Goal: Information Seeking & Learning: Check status

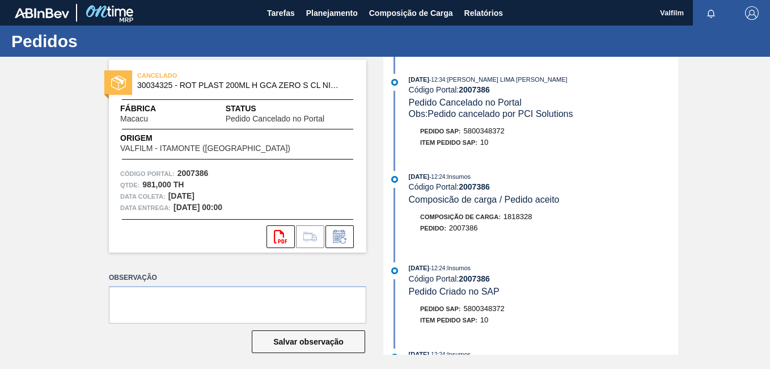
click at [480, 91] on strong "2007386" at bounding box center [474, 89] width 31 height 9
click at [481, 19] on span "Relatórios" at bounding box center [483, 13] width 39 height 14
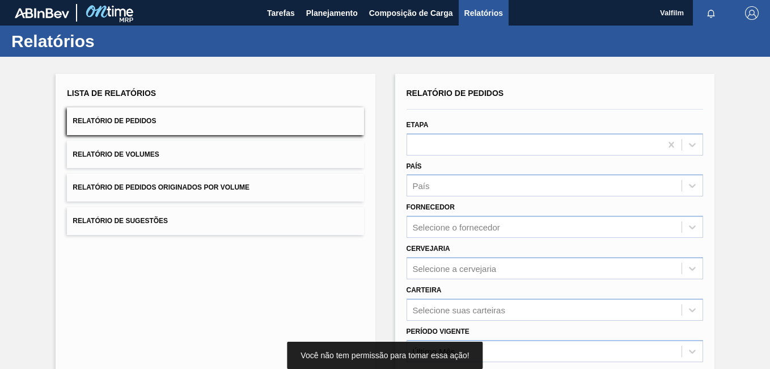
click at [479, 129] on div "Etapa" at bounding box center [555, 136] width 297 height 39
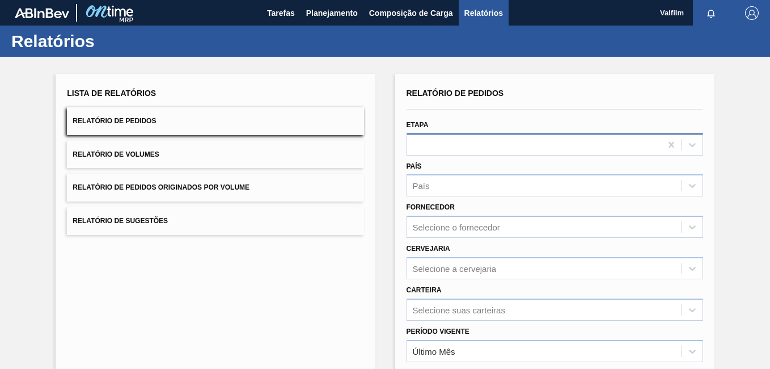
click at [481, 133] on div "Etapa" at bounding box center [555, 136] width 297 height 39
drag, startPoint x: 481, startPoint y: 133, endPoint x: 484, endPoint y: 138, distance: 5.8
click at [484, 138] on div at bounding box center [534, 144] width 254 height 16
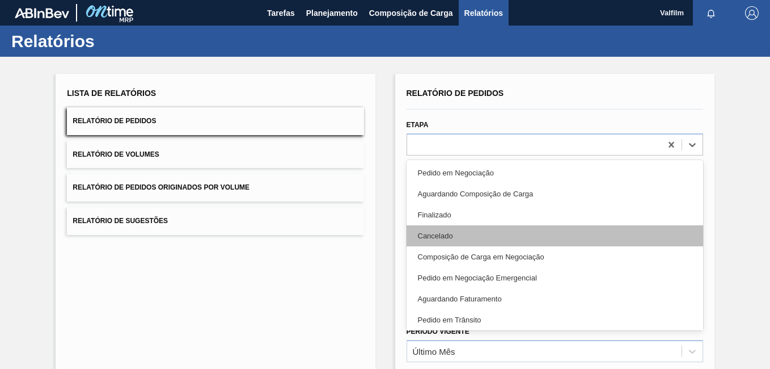
click at [472, 237] on div "Cancelado" at bounding box center [555, 235] width 297 height 21
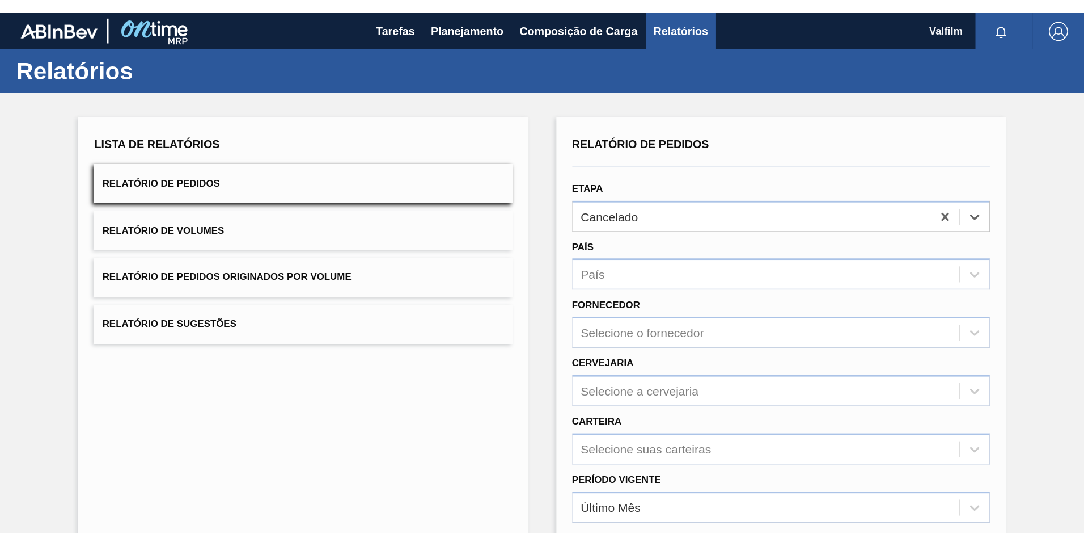
scroll to position [157, 0]
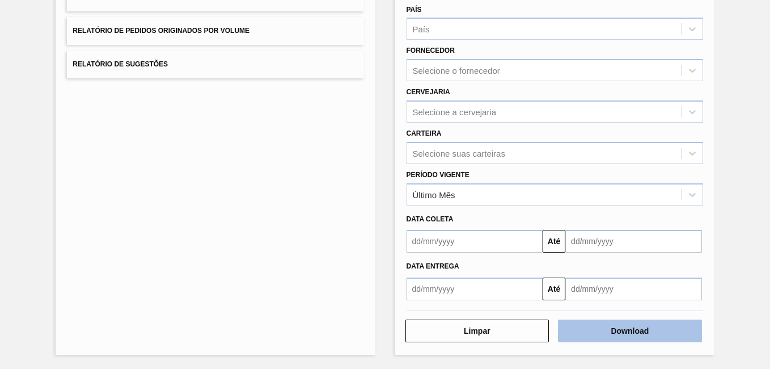
click at [687, 336] on button "Download" at bounding box center [630, 330] width 144 height 23
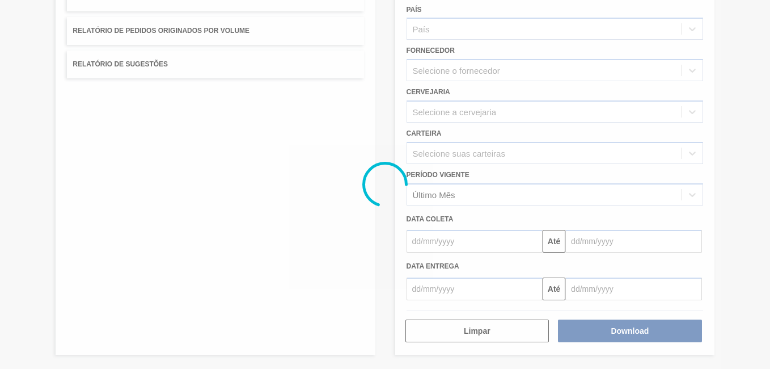
click at [277, 155] on div at bounding box center [385, 184] width 770 height 369
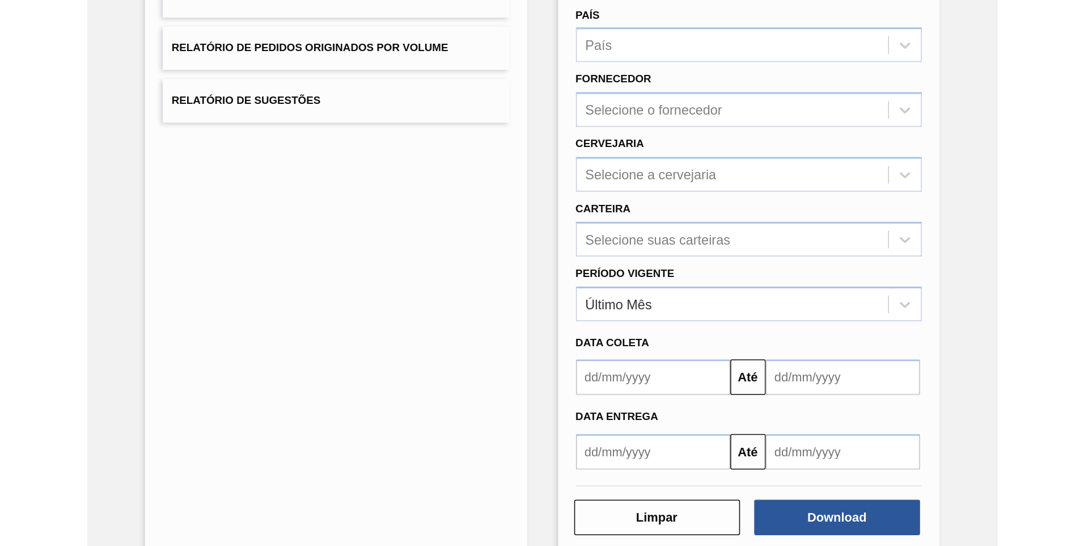
scroll to position [0, 0]
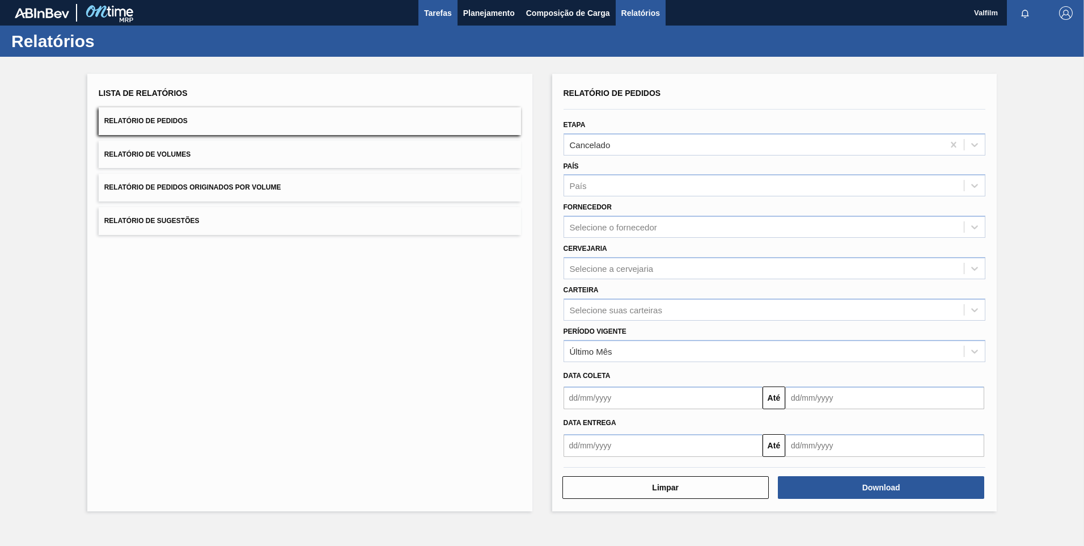
click at [429, 20] on button "Tarefas" at bounding box center [438, 13] width 39 height 26
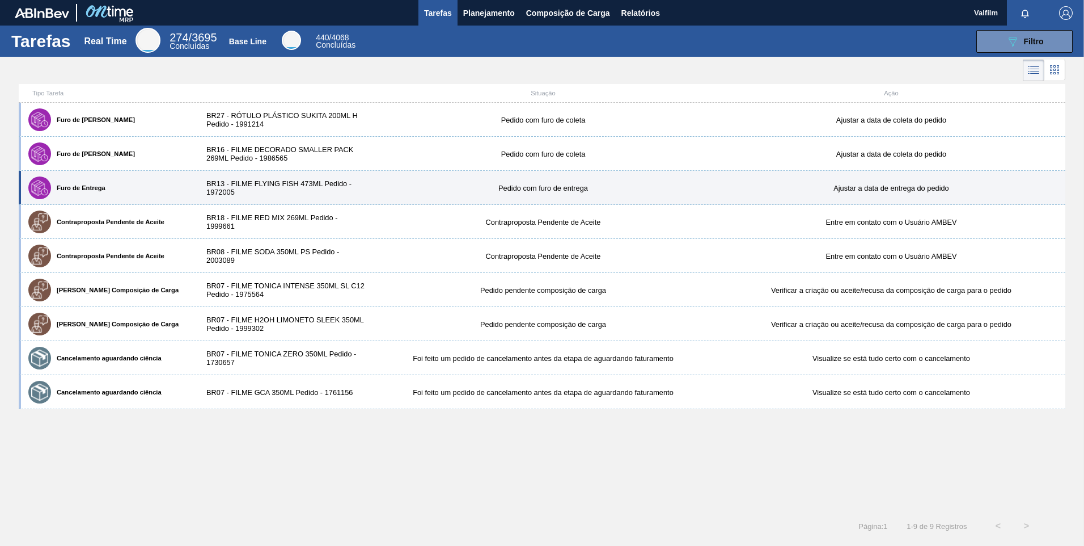
click at [397, 185] on div "Pedido com furo de entrega" at bounding box center [543, 188] width 348 height 9
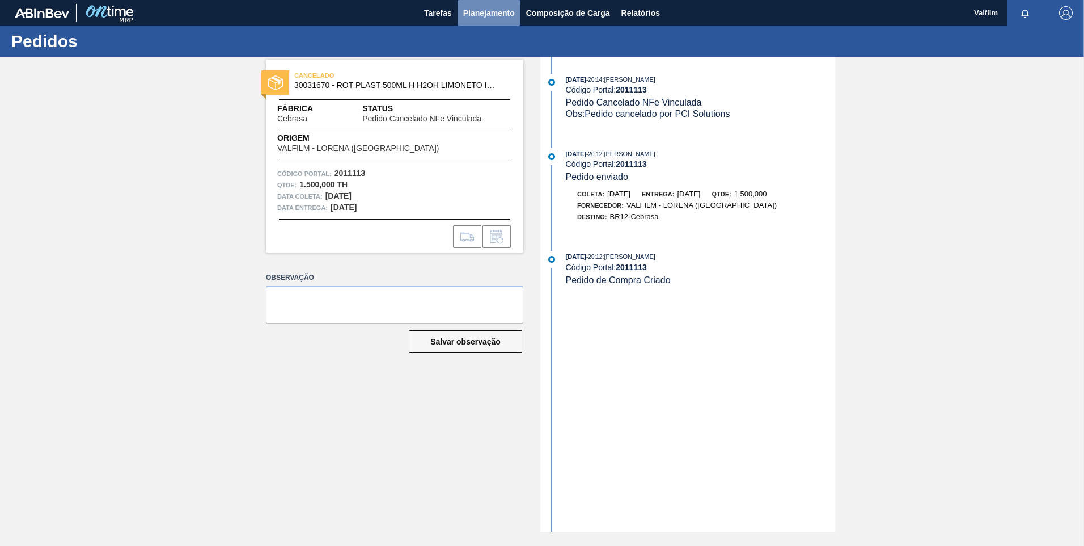
click at [496, 20] on button "Planejamento" at bounding box center [489, 13] width 63 height 26
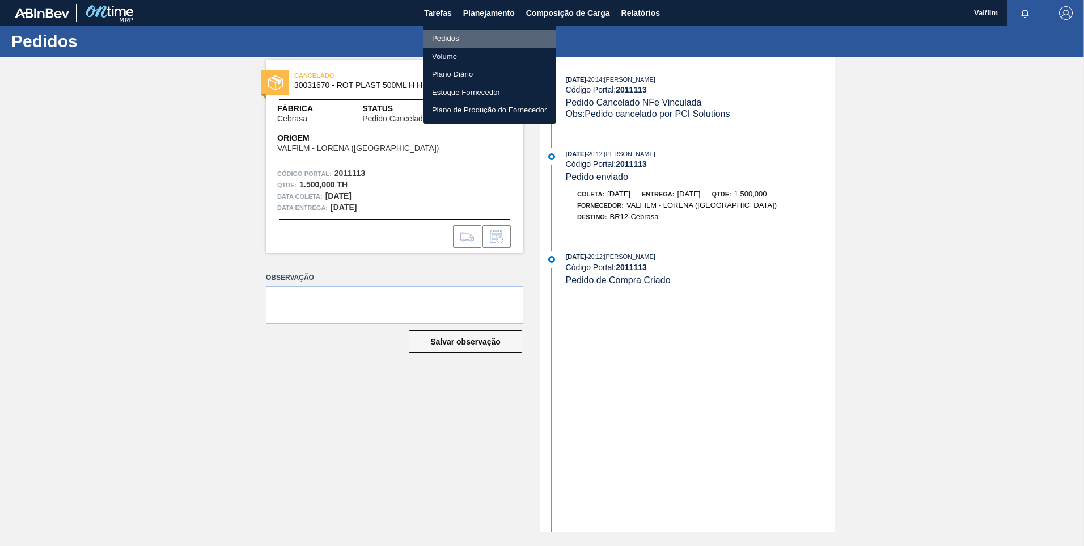
click at [483, 40] on li "Pedidos" at bounding box center [489, 38] width 133 height 18
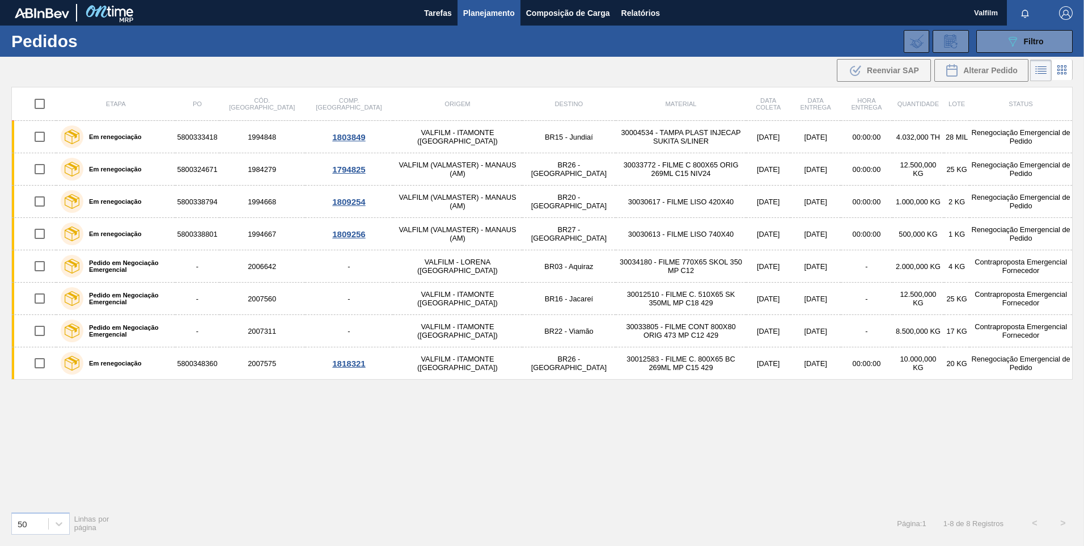
drag, startPoint x: 467, startPoint y: 453, endPoint x: 329, endPoint y: 445, distance: 138.0
click at [467, 453] on div "Etapa PO Cód. Pedido Comp. Carga Origem Destino Material Data coleta Data entre…" at bounding box center [542, 294] width 1062 height 415
click at [40, 521] on div "50" at bounding box center [30, 523] width 36 height 16
click at [39, 505] on div "100" at bounding box center [40, 494] width 58 height 21
click at [441, 15] on span "Tarefas" at bounding box center [438, 13] width 28 height 14
